Goal: Book appointment/travel/reservation

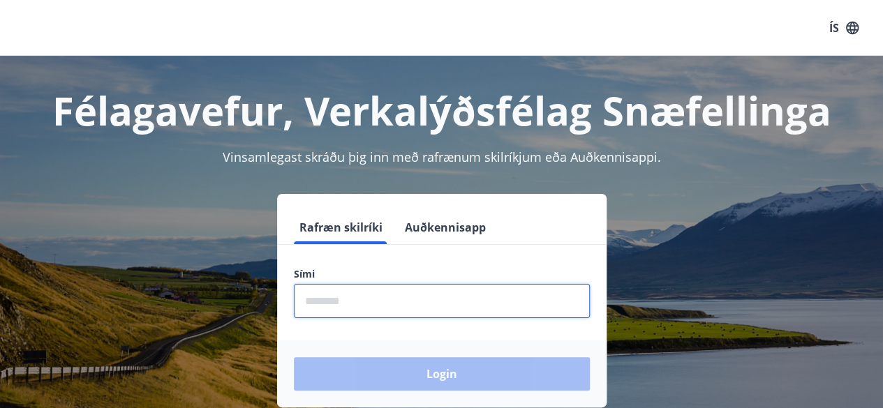
click at [364, 315] on input "phone" at bounding box center [442, 301] width 296 height 34
type input "********"
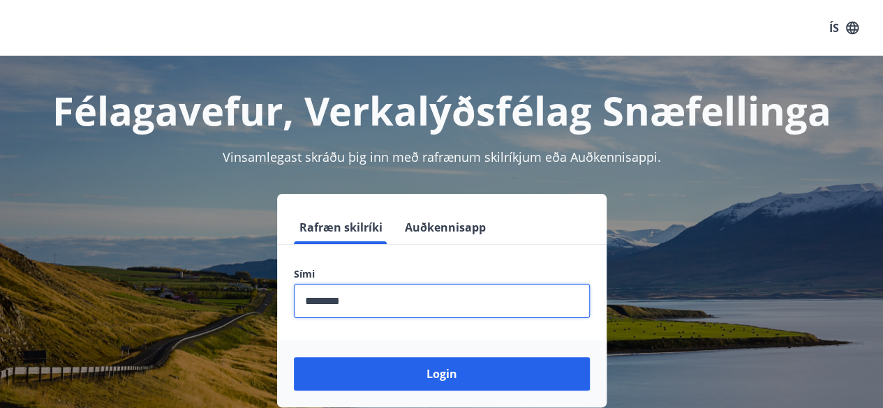
click at [294, 357] on button "Login" at bounding box center [442, 374] width 296 height 34
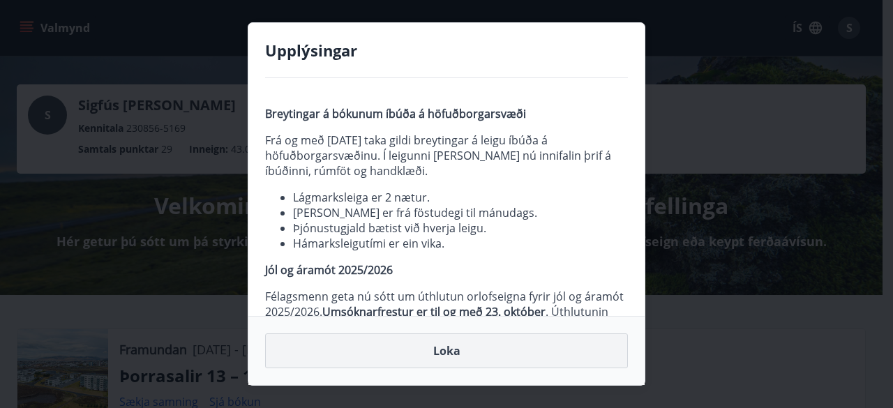
click at [451, 348] on button "Loka" at bounding box center [446, 351] width 363 height 35
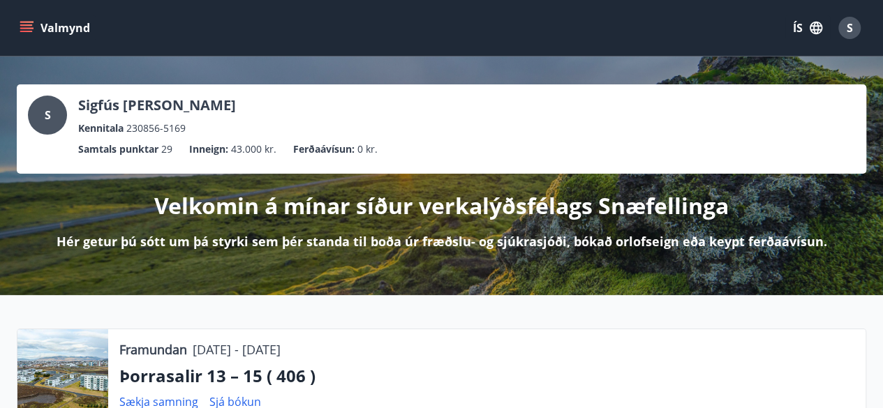
click at [28, 22] on icon "menu" at bounding box center [27, 22] width 15 height 1
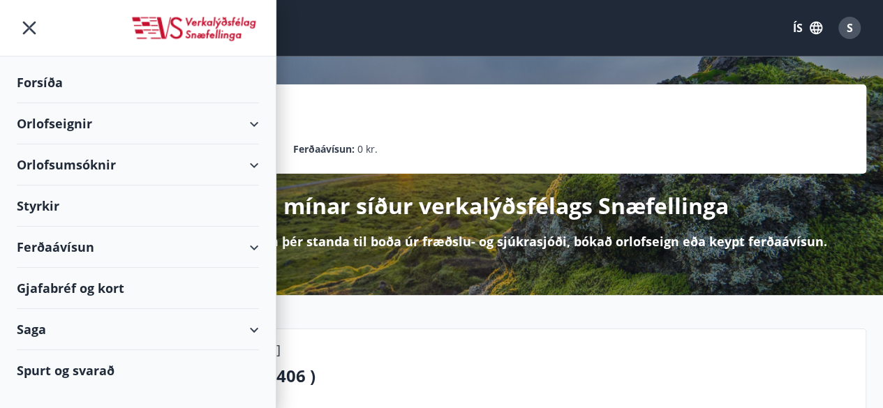
click at [102, 119] on div "Orlofseignir" at bounding box center [138, 123] width 242 height 41
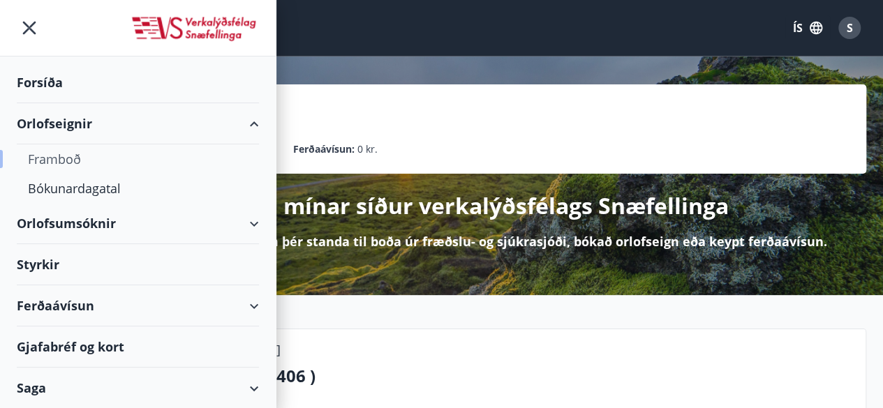
click at [67, 158] on div "Framboð" at bounding box center [138, 158] width 220 height 29
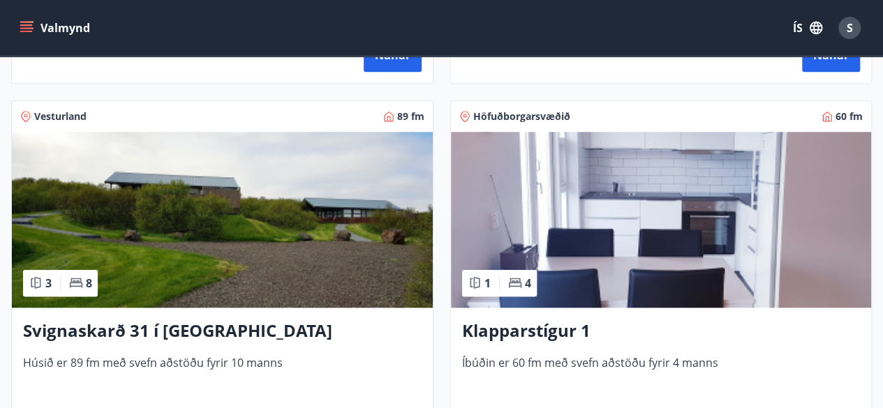
scroll to position [614, 0]
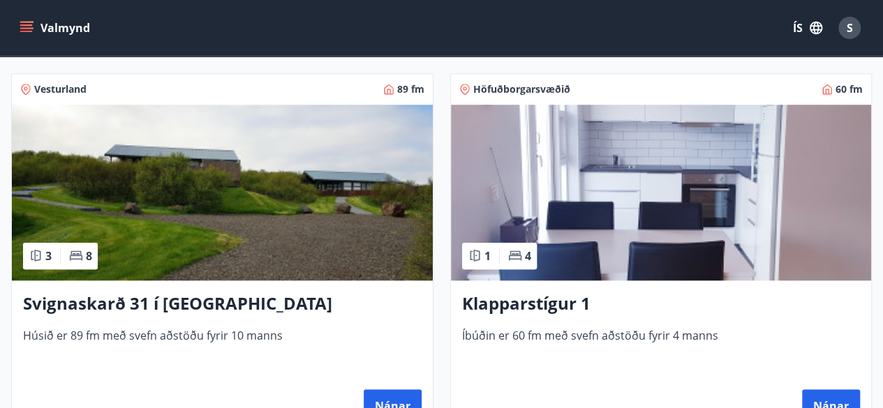
click at [731, 177] on img at bounding box center [661, 193] width 421 height 176
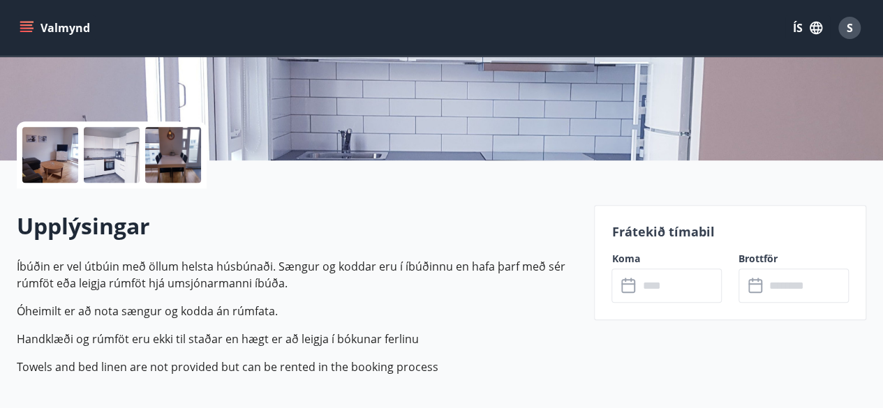
scroll to position [307, 0]
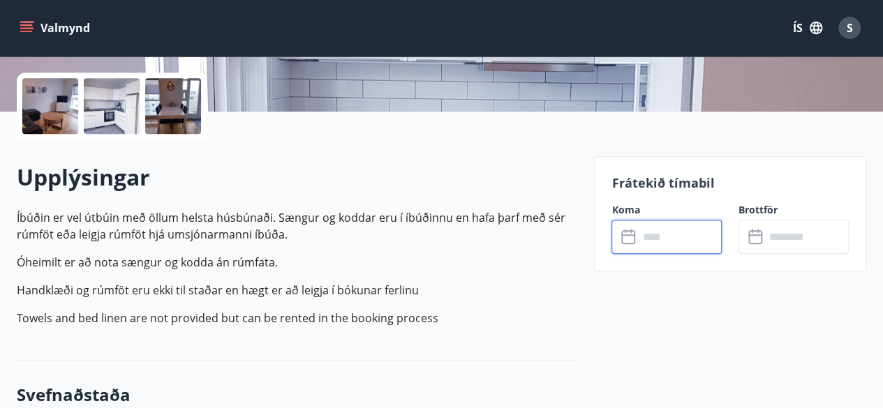
click at [685, 237] on input "text" at bounding box center [680, 237] width 84 height 34
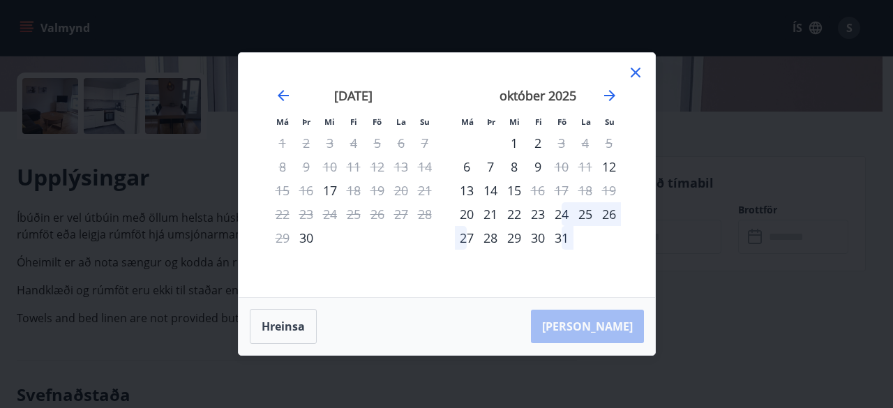
click at [639, 68] on icon at bounding box center [636, 73] width 10 height 10
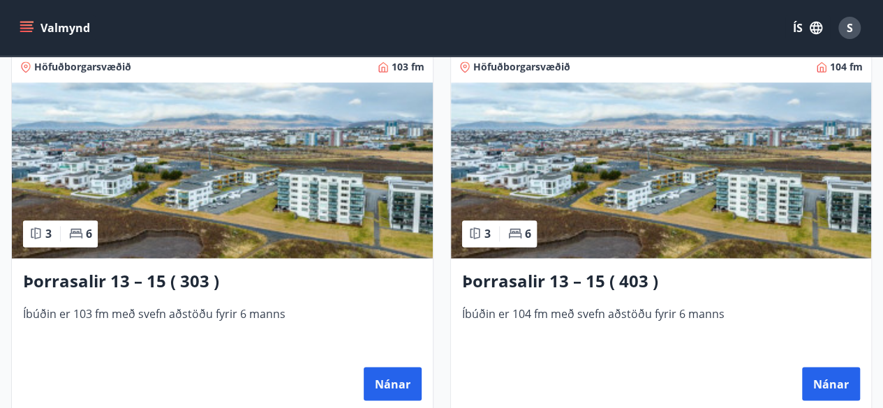
scroll to position [1033, 0]
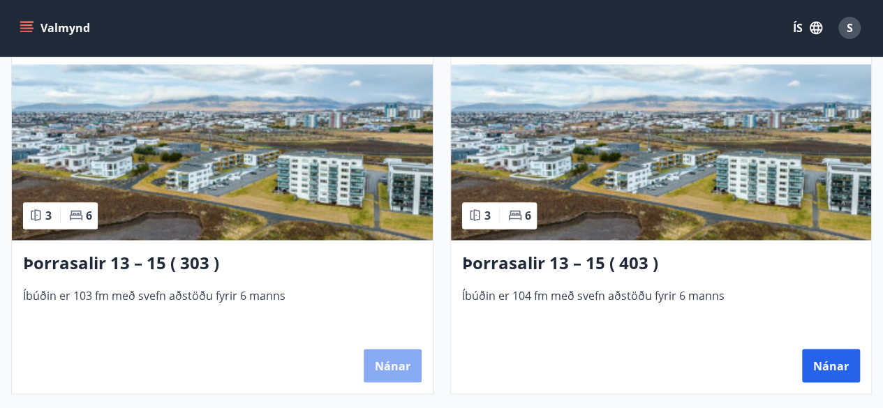
click at [394, 361] on button "Nánar" at bounding box center [393, 366] width 58 height 34
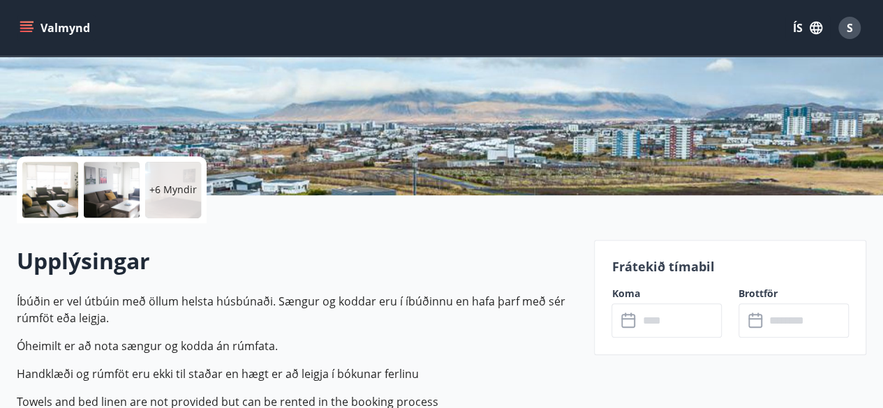
scroll to position [279, 0]
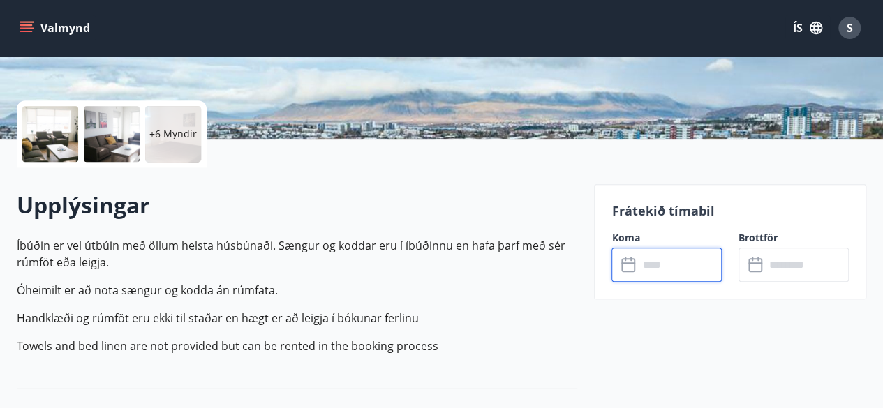
click at [683, 258] on input "text" at bounding box center [680, 265] width 84 height 34
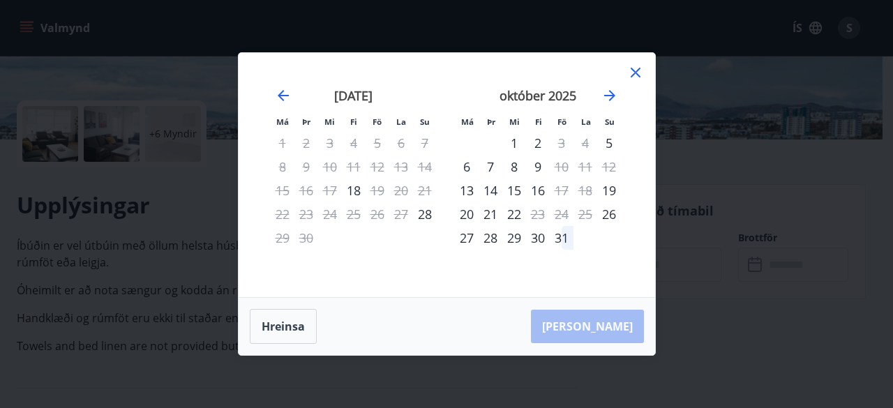
click at [635, 68] on icon at bounding box center [635, 72] width 17 height 17
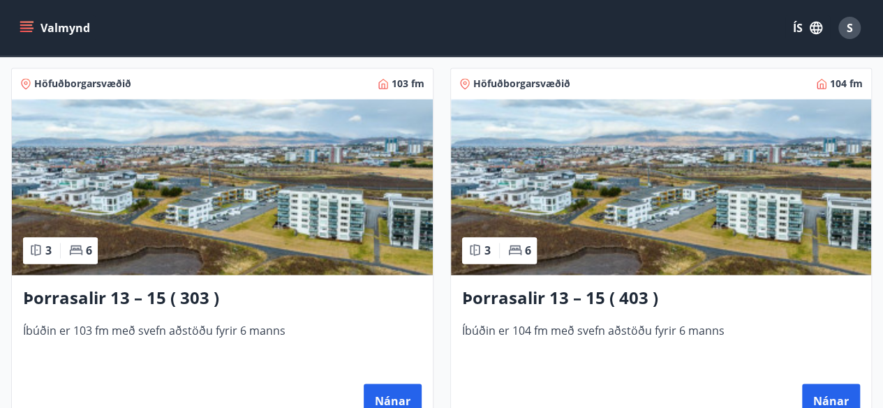
scroll to position [1033, 0]
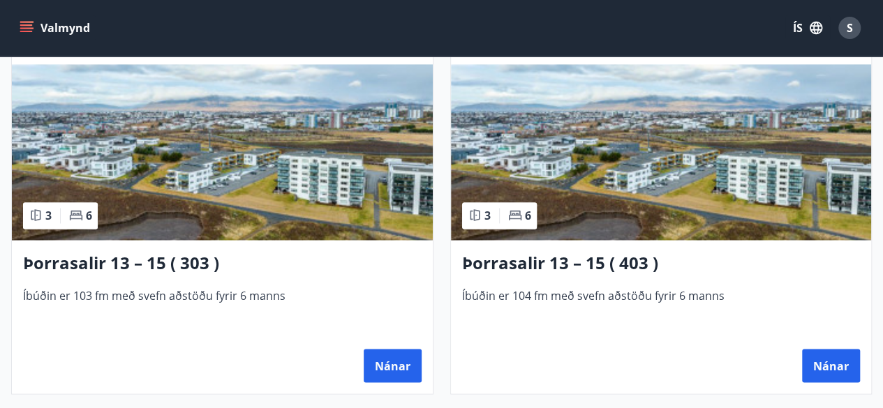
click at [787, 174] on img at bounding box center [661, 152] width 421 height 176
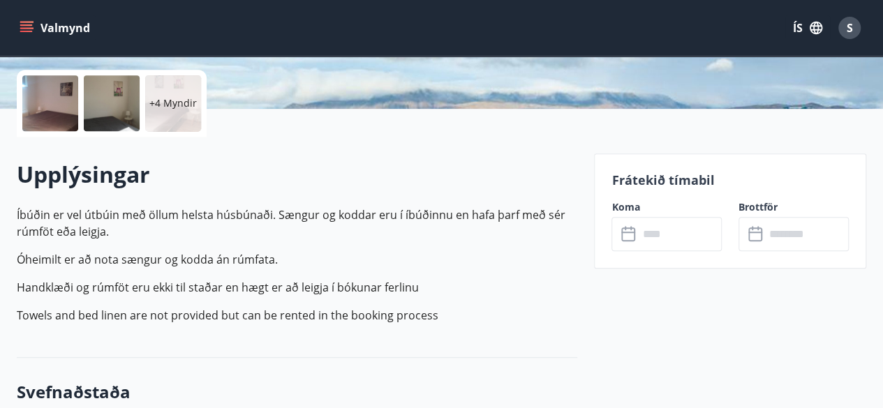
scroll to position [335, 0]
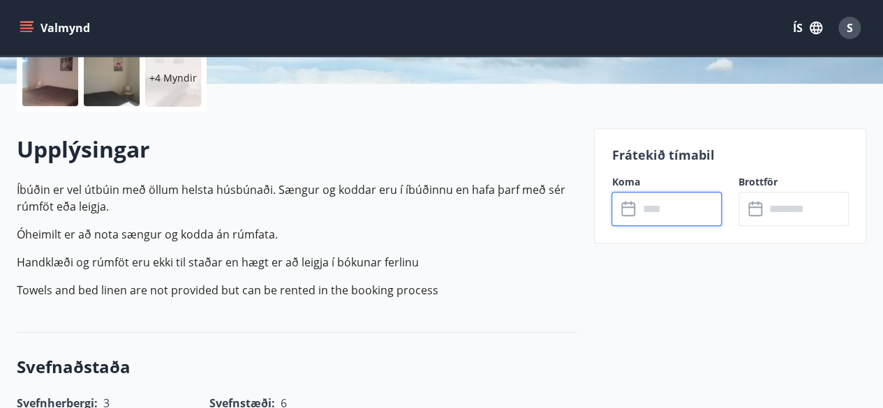
click at [680, 212] on input "text" at bounding box center [680, 209] width 84 height 34
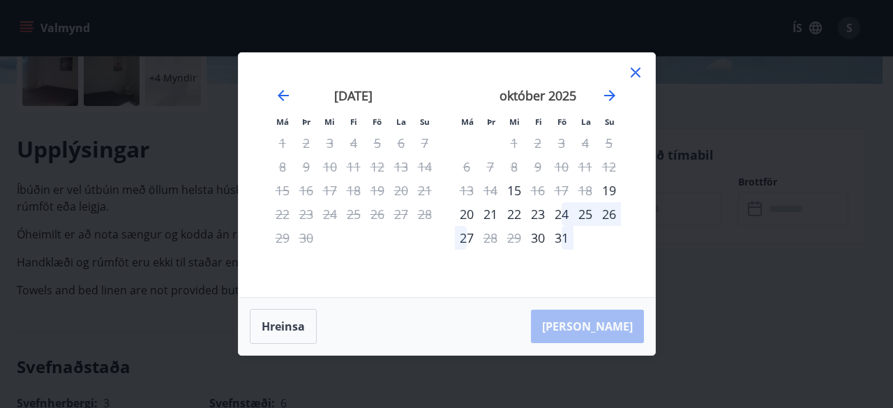
click at [680, 212] on div "Má Þr Mi Fi Fö La Su Má Þr Mi Fi Fö La Su [DATE] 1 2 3 4 5 6 7 8 9 10 11 12 13 …" at bounding box center [446, 204] width 893 height 408
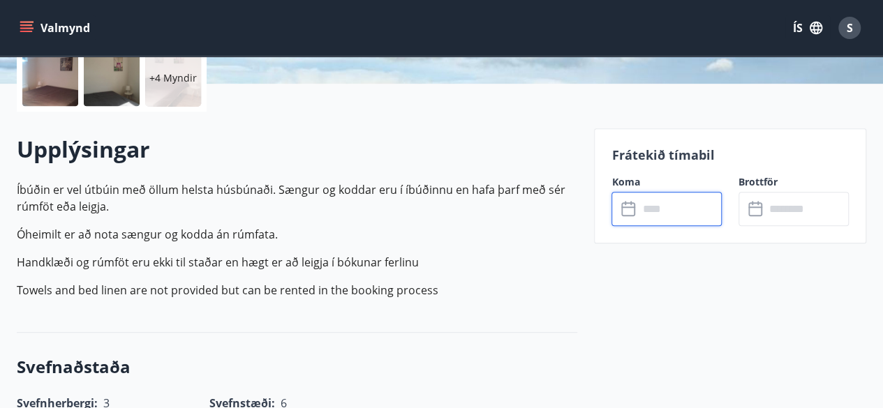
click at [674, 205] on input "text" at bounding box center [680, 209] width 84 height 34
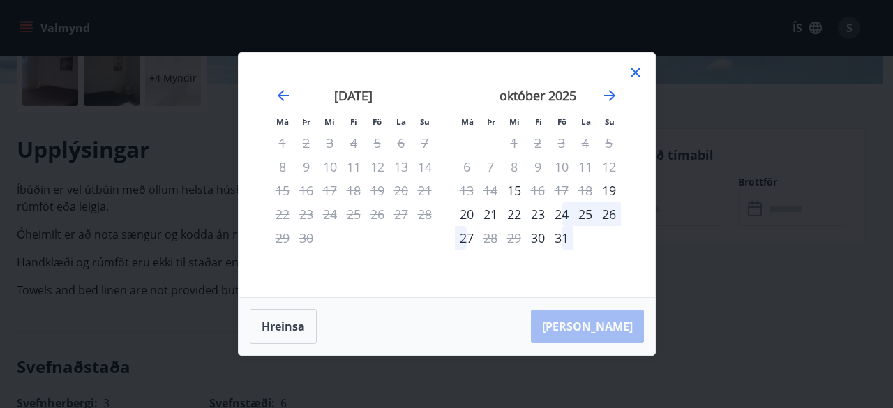
click at [641, 65] on icon at bounding box center [635, 72] width 17 height 17
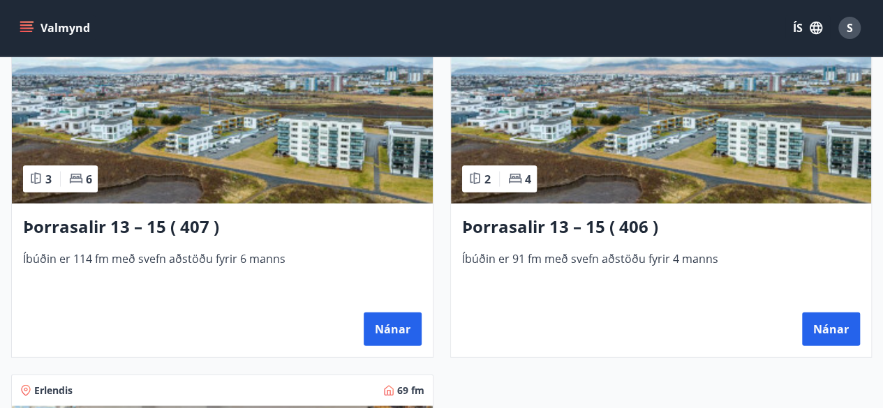
scroll to position [1452, 0]
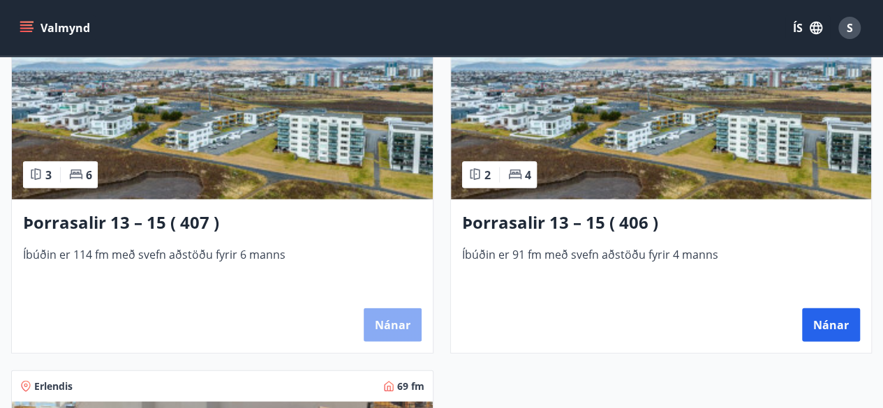
click at [389, 323] on button "Nánar" at bounding box center [393, 325] width 58 height 34
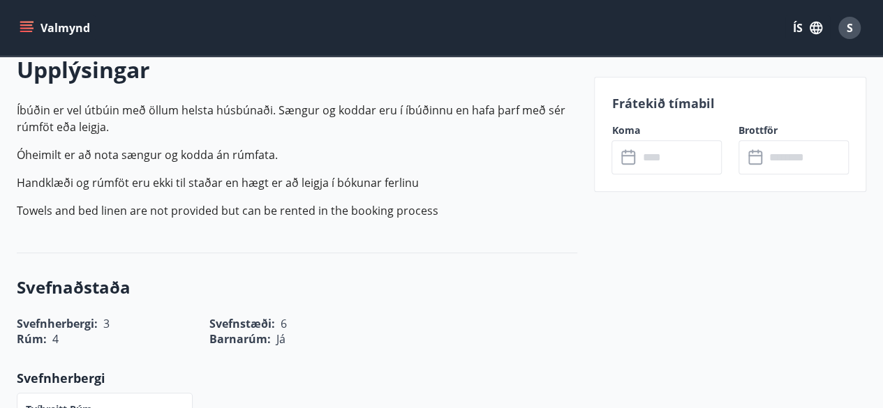
scroll to position [419, 0]
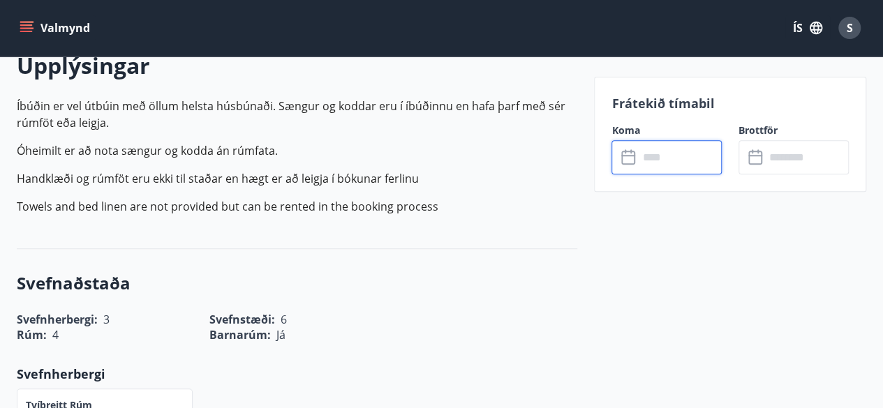
click at [687, 146] on input "text" at bounding box center [680, 157] width 84 height 34
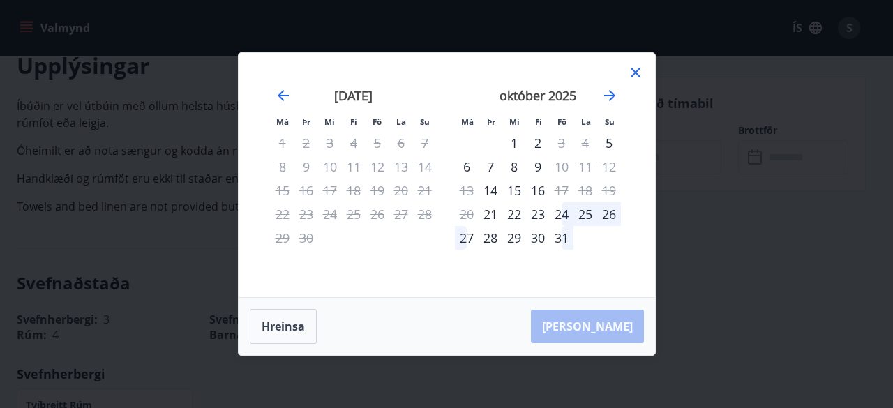
click at [637, 68] on icon at bounding box center [635, 72] width 17 height 17
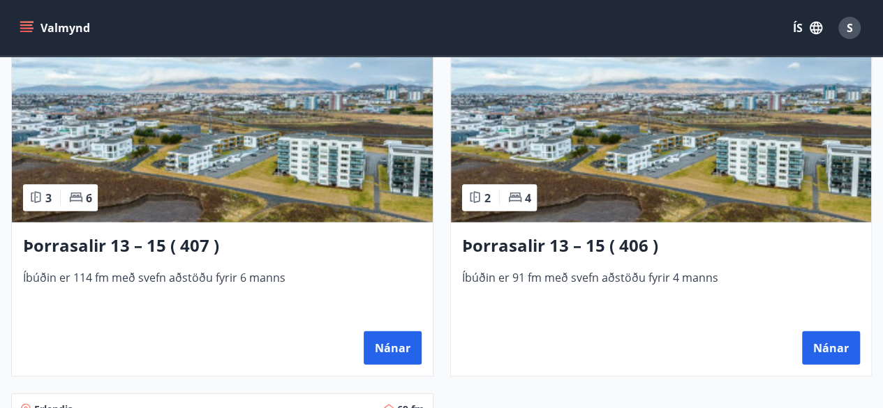
scroll to position [1480, 0]
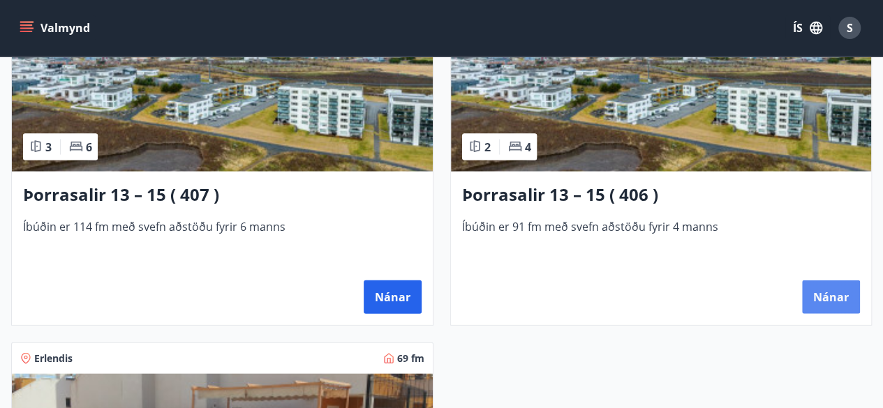
click at [818, 294] on button "Nánar" at bounding box center [831, 298] width 58 height 34
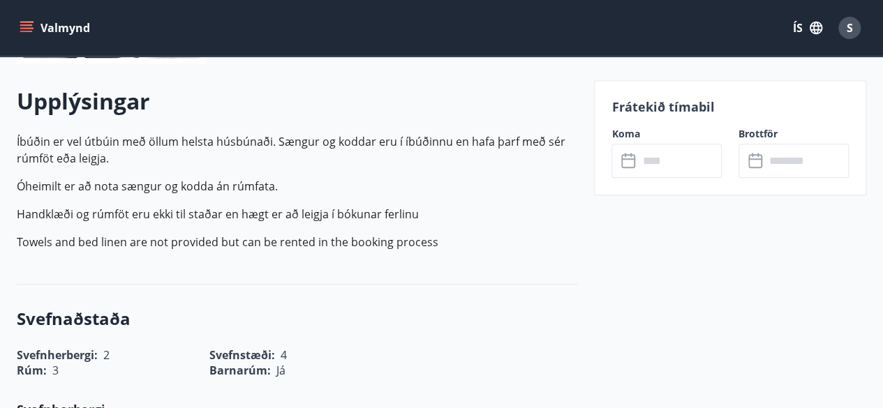
scroll to position [391, 0]
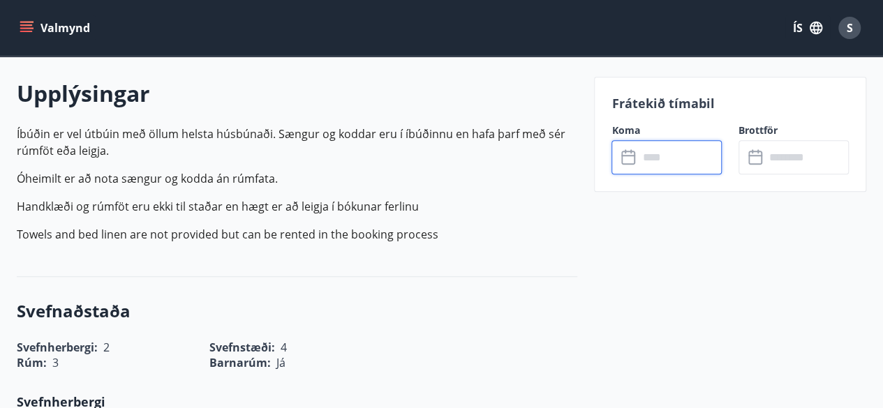
click at [680, 147] on input "text" at bounding box center [680, 157] width 84 height 34
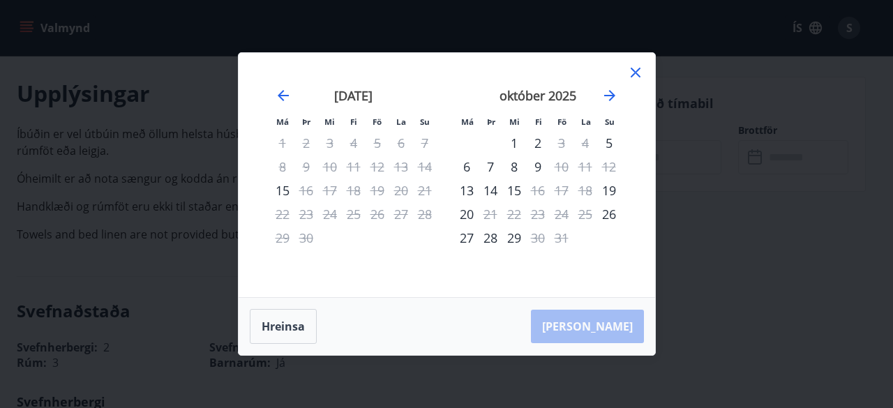
click at [634, 66] on icon at bounding box center [635, 72] width 17 height 17
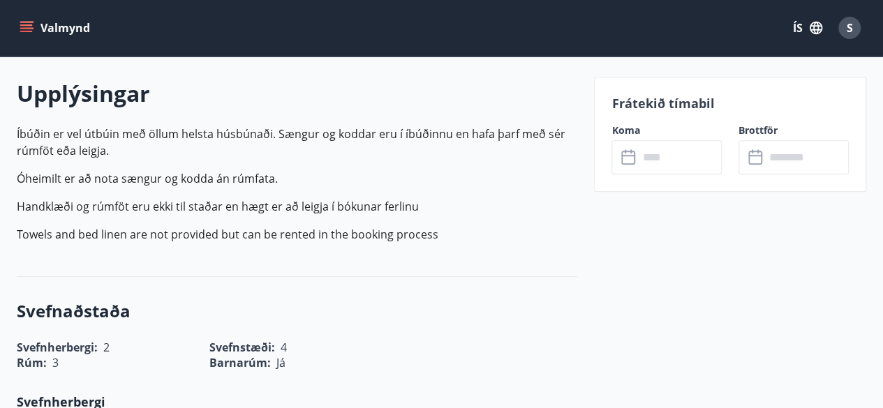
click at [26, 28] on icon "menu" at bounding box center [27, 27] width 15 height 1
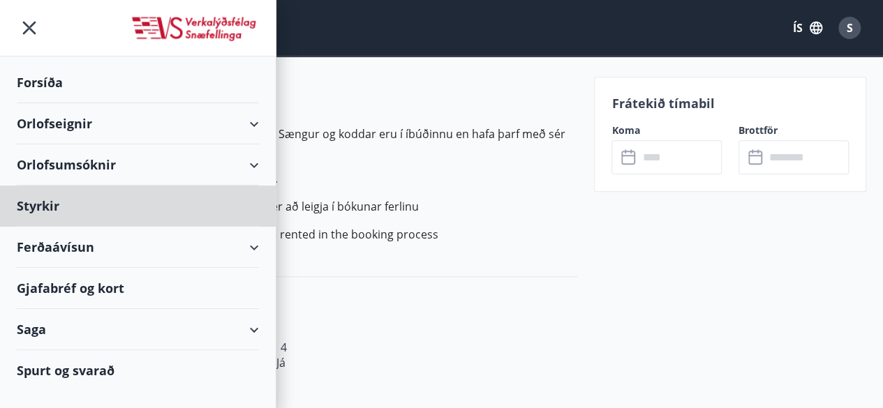
click at [66, 79] on div "Forsíða" at bounding box center [138, 82] width 242 height 41
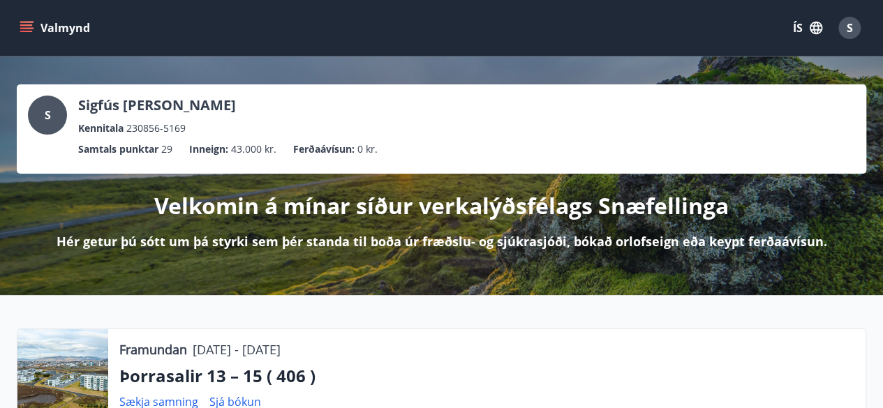
click at [30, 24] on icon "menu" at bounding box center [26, 24] width 13 height 1
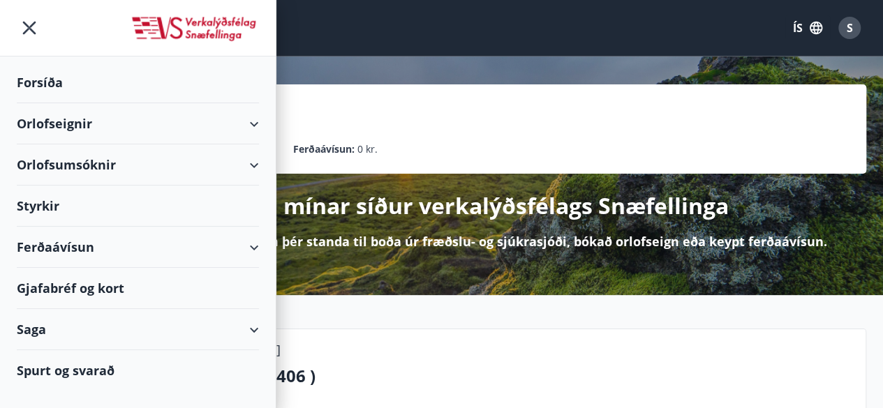
click at [96, 122] on div "Orlofseignir" at bounding box center [138, 123] width 242 height 41
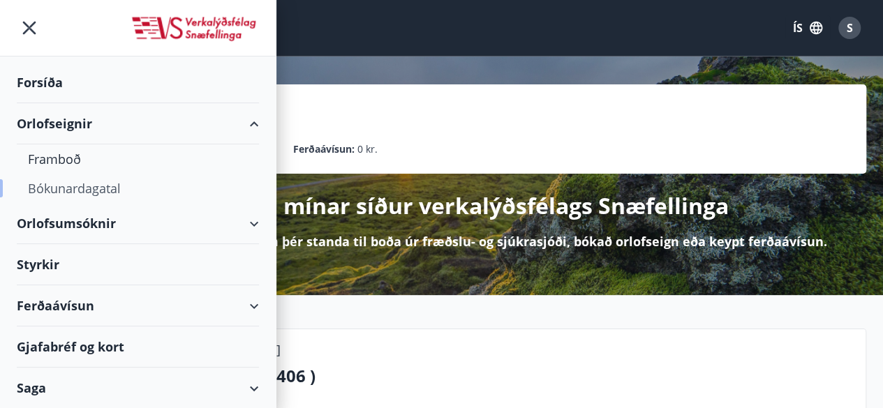
click at [75, 184] on div "Bókunardagatal" at bounding box center [138, 188] width 220 height 29
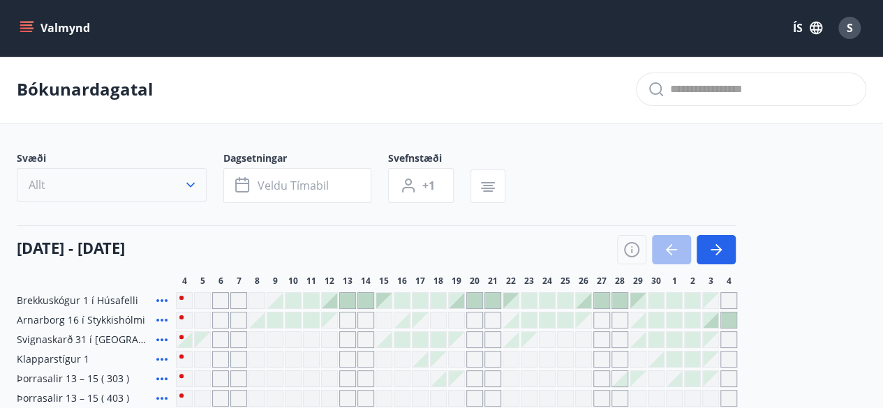
click at [192, 184] on icon "button" at bounding box center [191, 185] width 14 height 14
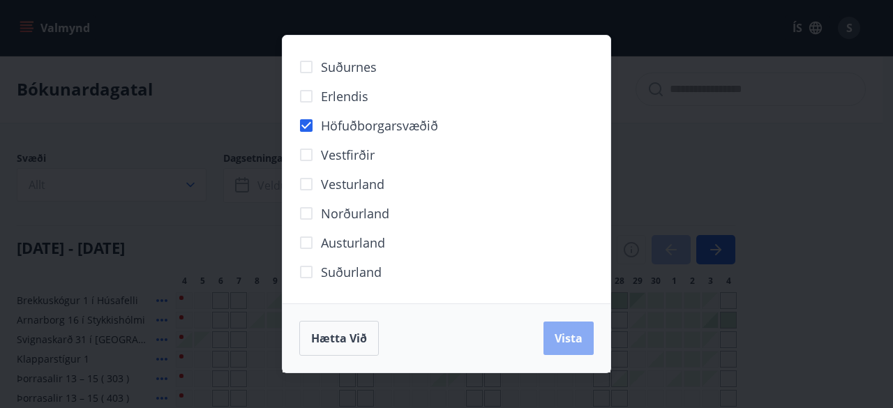
click at [567, 334] on span "Vista" at bounding box center [569, 338] width 28 height 15
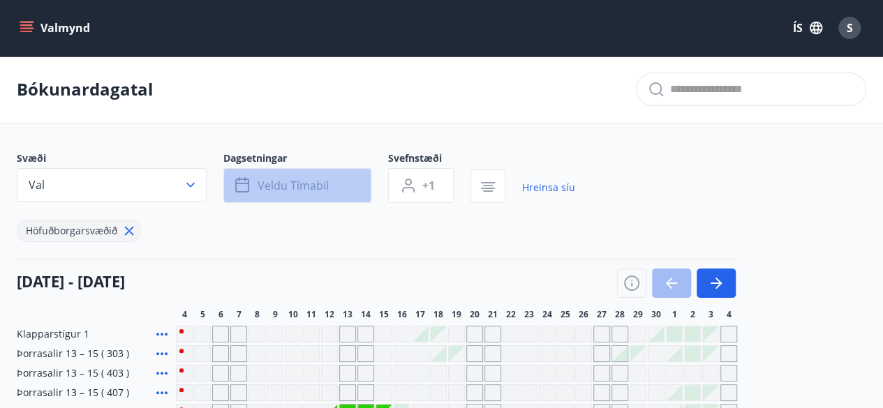
click at [343, 183] on button "Veldu tímabil" at bounding box center [297, 185] width 148 height 35
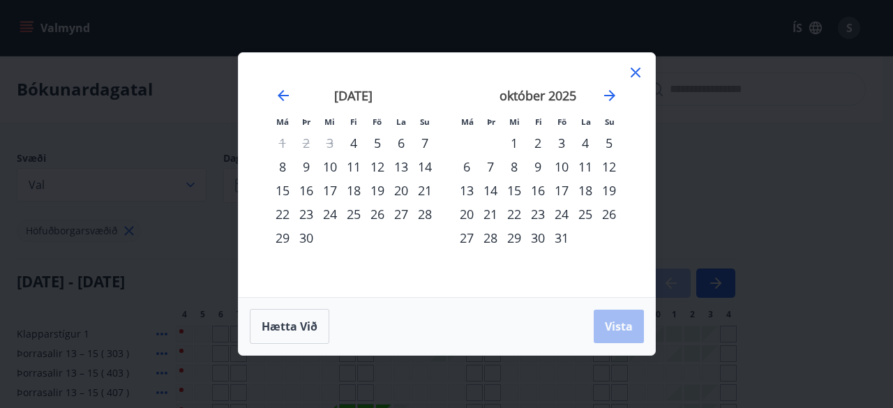
click at [356, 211] on div "25" at bounding box center [354, 214] width 24 height 24
click at [426, 211] on div "28" at bounding box center [425, 214] width 24 height 24
click at [607, 326] on span "Vista" at bounding box center [619, 326] width 28 height 15
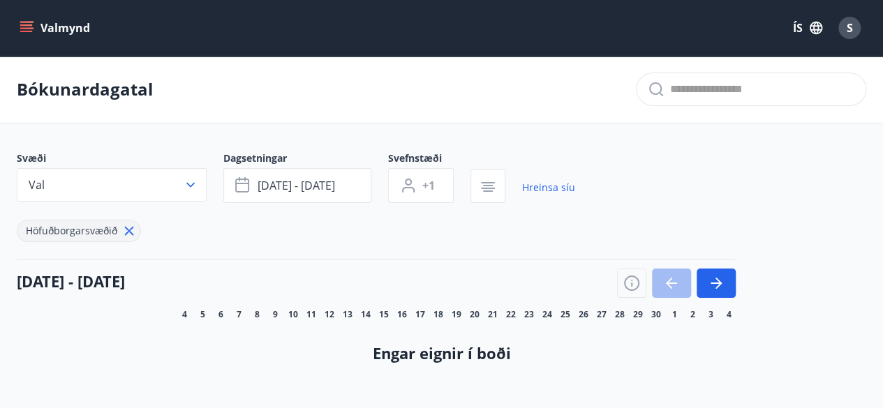
click at [849, 26] on span "S" at bounding box center [850, 27] width 6 height 15
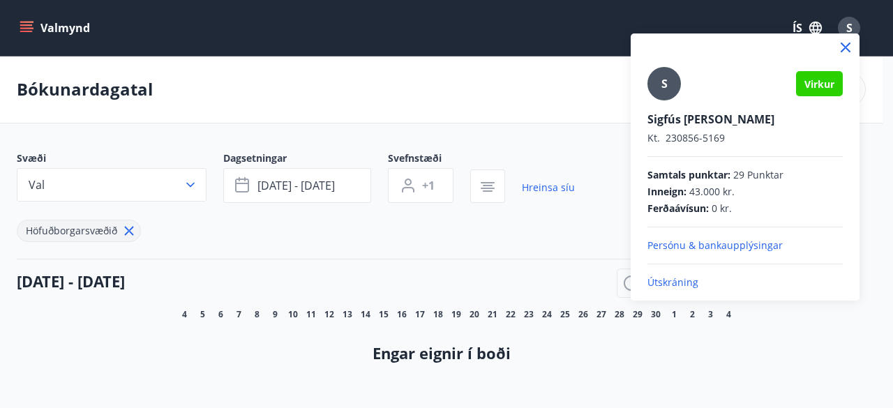
click at [674, 279] on p "Útskráning" at bounding box center [745, 283] width 195 height 14
